Goal: Transaction & Acquisition: Book appointment/travel/reservation

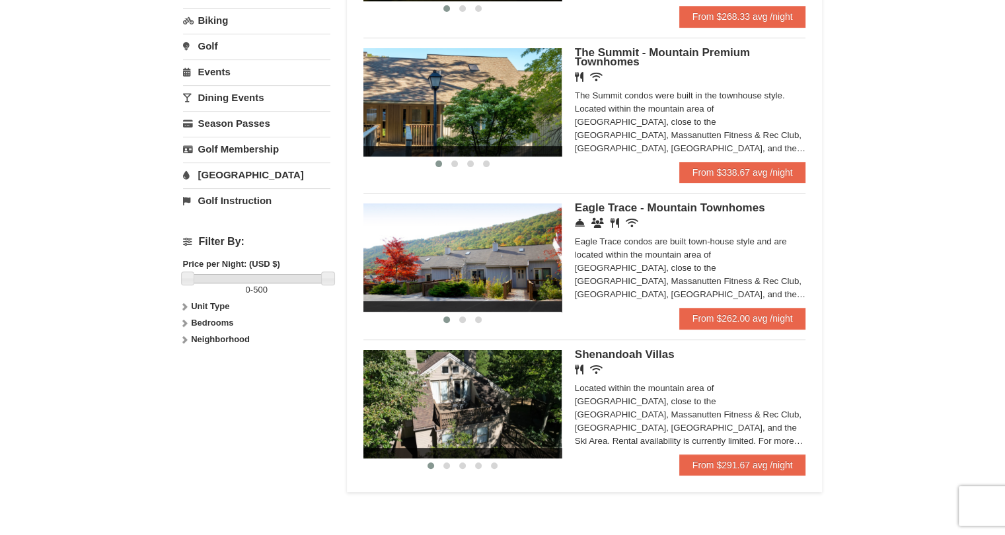
scroll to position [528, 0]
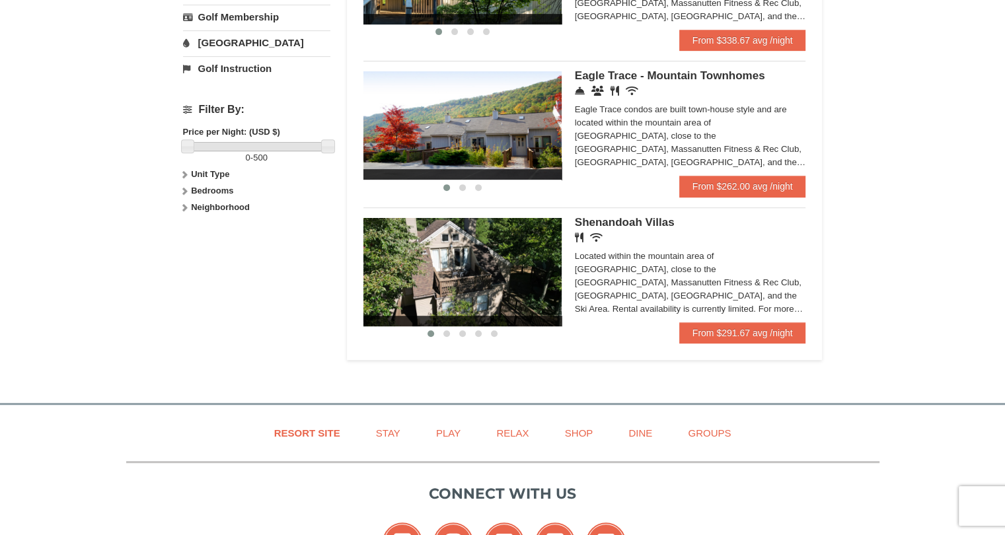
click at [533, 265] on img at bounding box center [462, 272] width 198 height 108
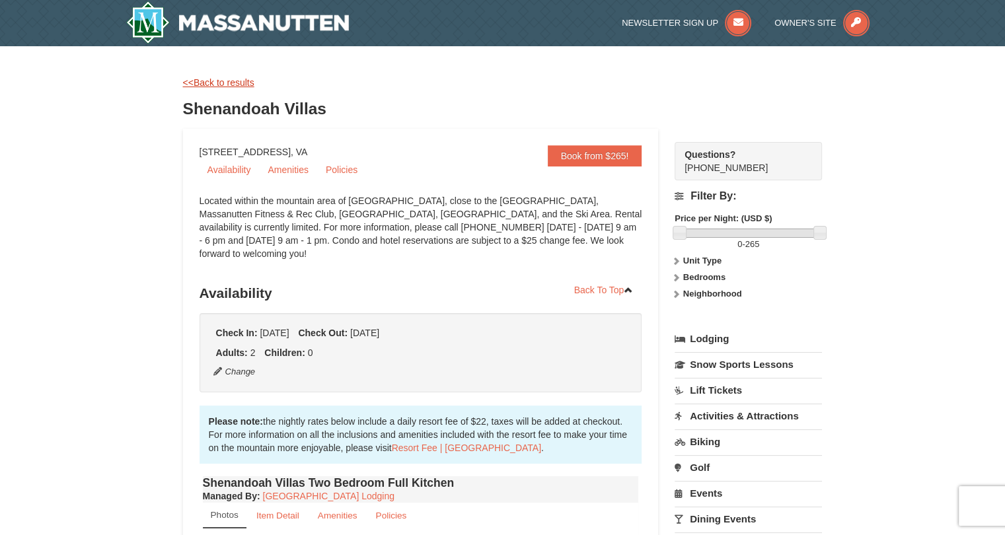
click at [211, 83] on link "<<Back to results" at bounding box center [218, 82] width 71 height 11
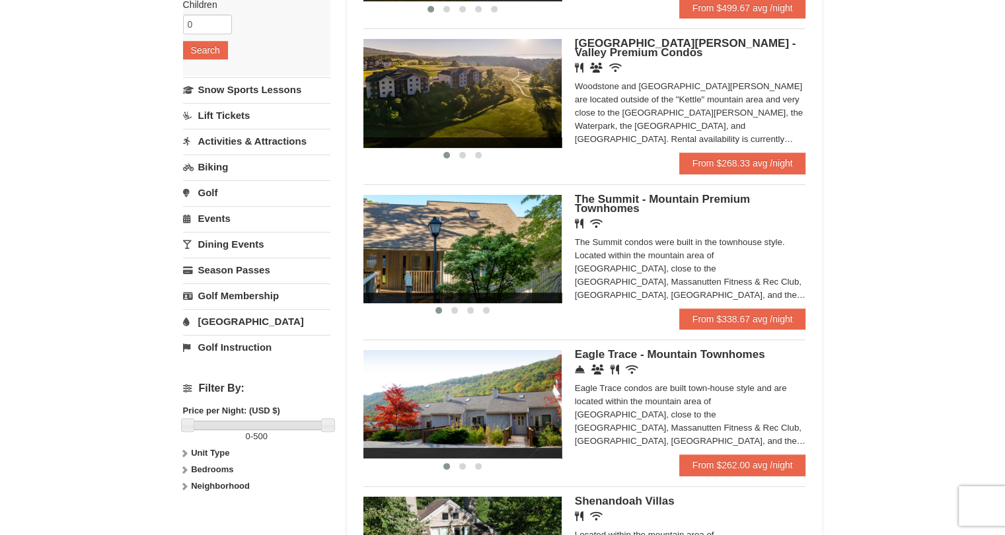
scroll to position [264, 0]
